Goal: Information Seeking & Learning: Learn about a topic

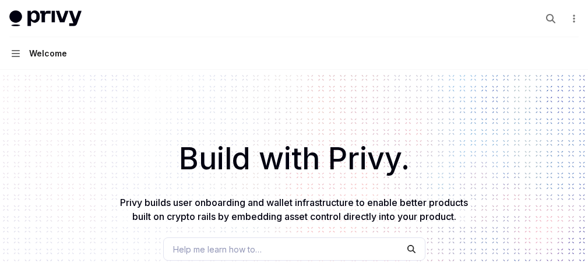
click at [350, 111] on div "Build with Privy. Privy builds user onboarding and wallet infrastructure to ena…" at bounding box center [294, 203] width 588 height 266
click at [288, 126] on div "Build with Privy. Privy builds user onboarding and wallet infrastructure to ena…" at bounding box center [294, 203] width 588 height 266
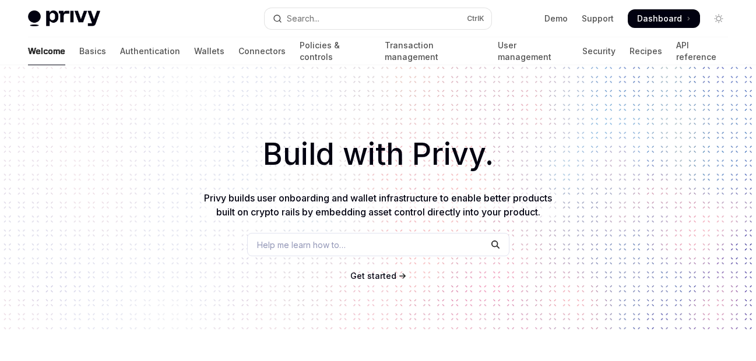
click at [587, 59] on link "API reference" at bounding box center [702, 51] width 52 height 28
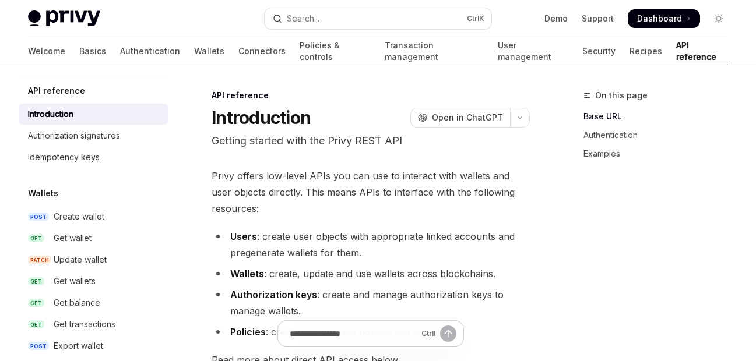
click at [79, 51] on link "Basics" at bounding box center [92, 51] width 27 height 28
type textarea "*"
